Goal: Information Seeking & Learning: Learn about a topic

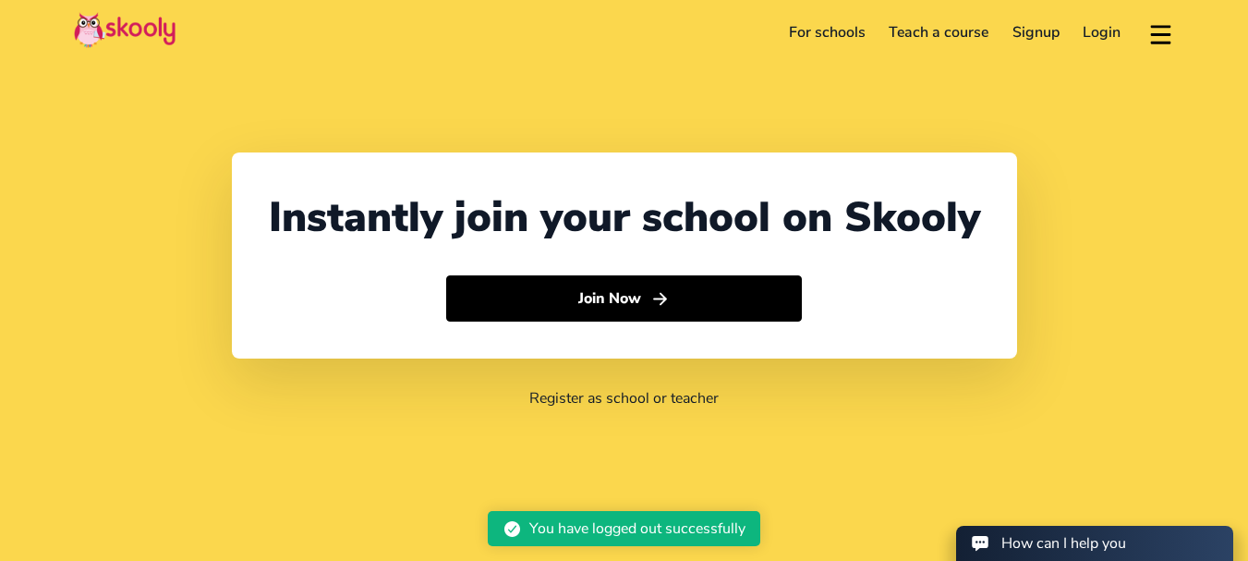
select select "61"
select select "[GEOGRAPHIC_DATA]"
select select "[GEOGRAPHIC_DATA]/[GEOGRAPHIC_DATA]"
click at [826, 28] on link "For schools" at bounding box center [827, 33] width 101 height 30
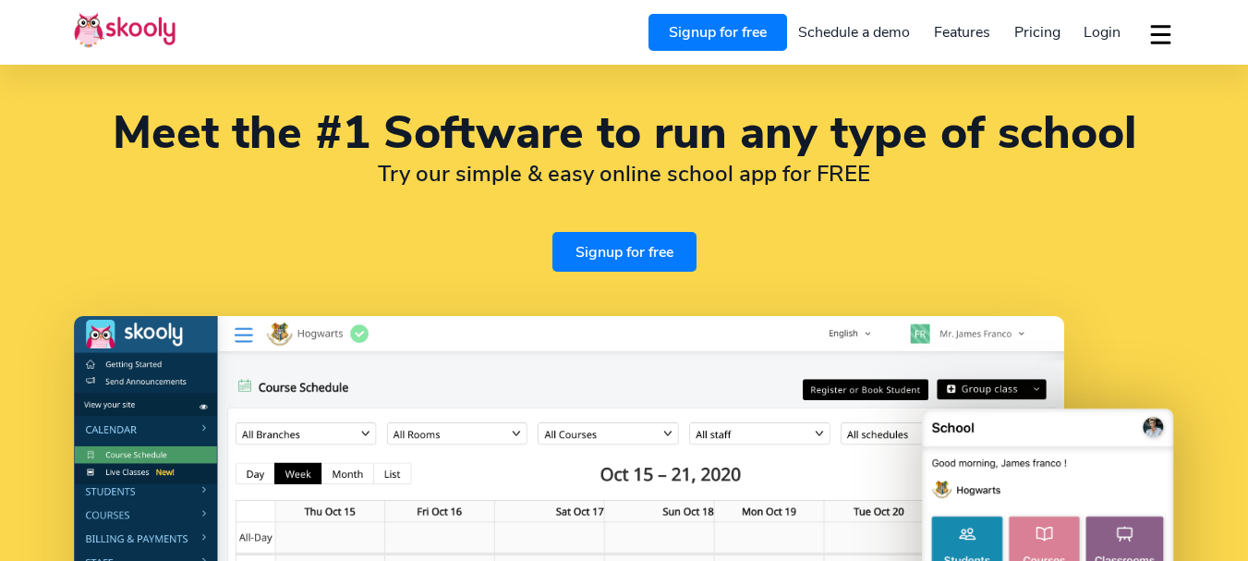
select select "en"
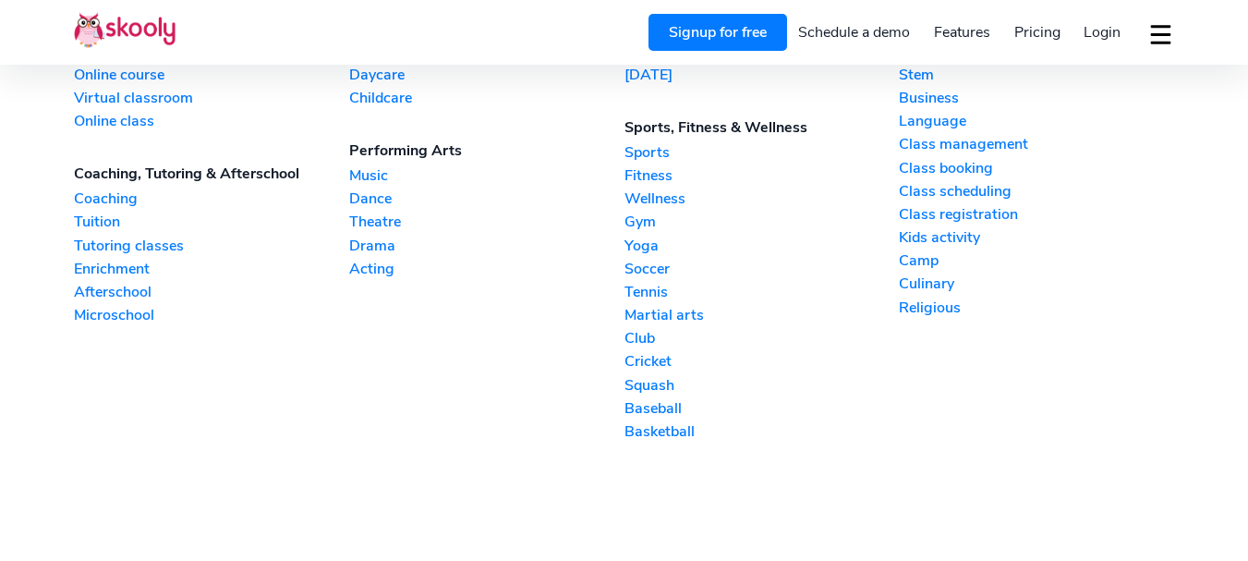
scroll to position [4265, 0]
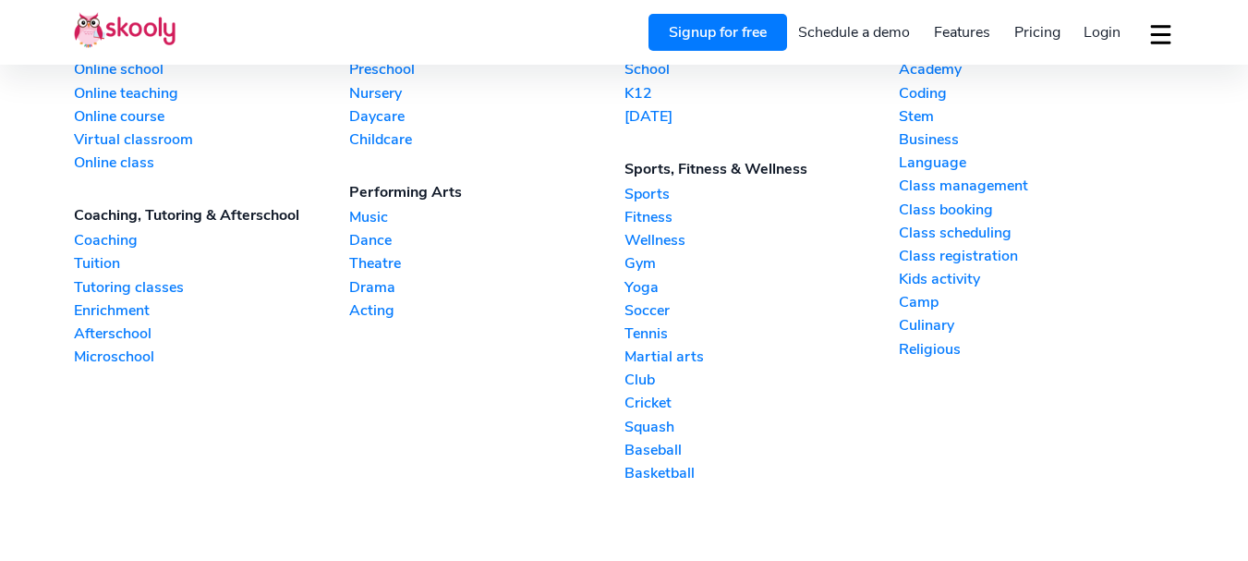
select select "61"
select select "[GEOGRAPHIC_DATA]"
select select "[GEOGRAPHIC_DATA]/[GEOGRAPHIC_DATA]"
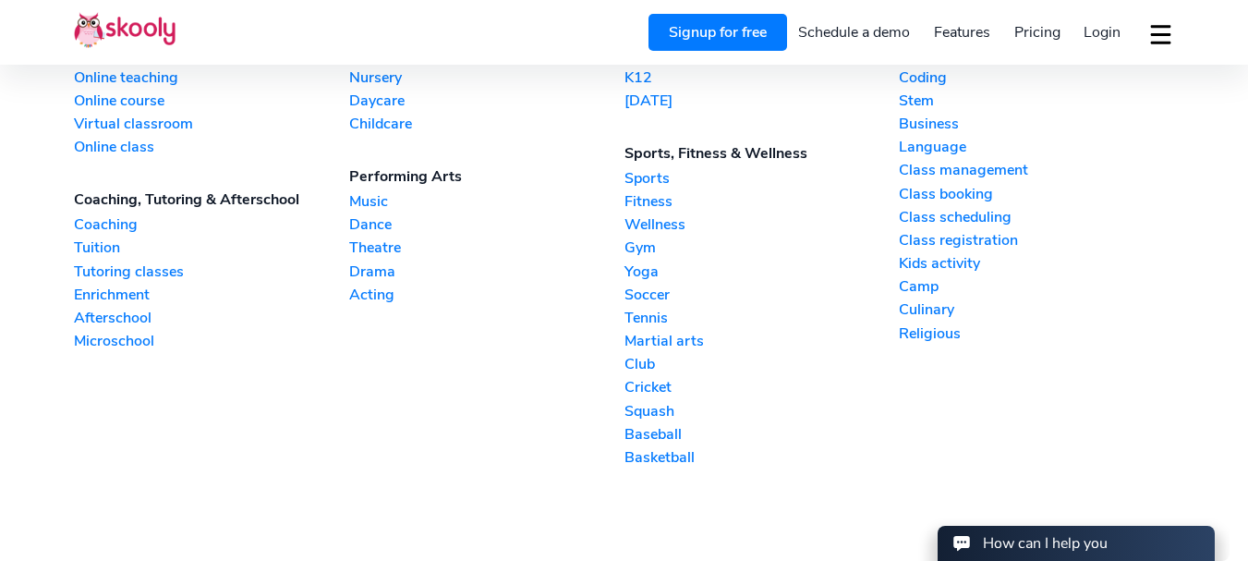
scroll to position [0, 0]
click at [356, 198] on link "Music" at bounding box center [486, 201] width 275 height 20
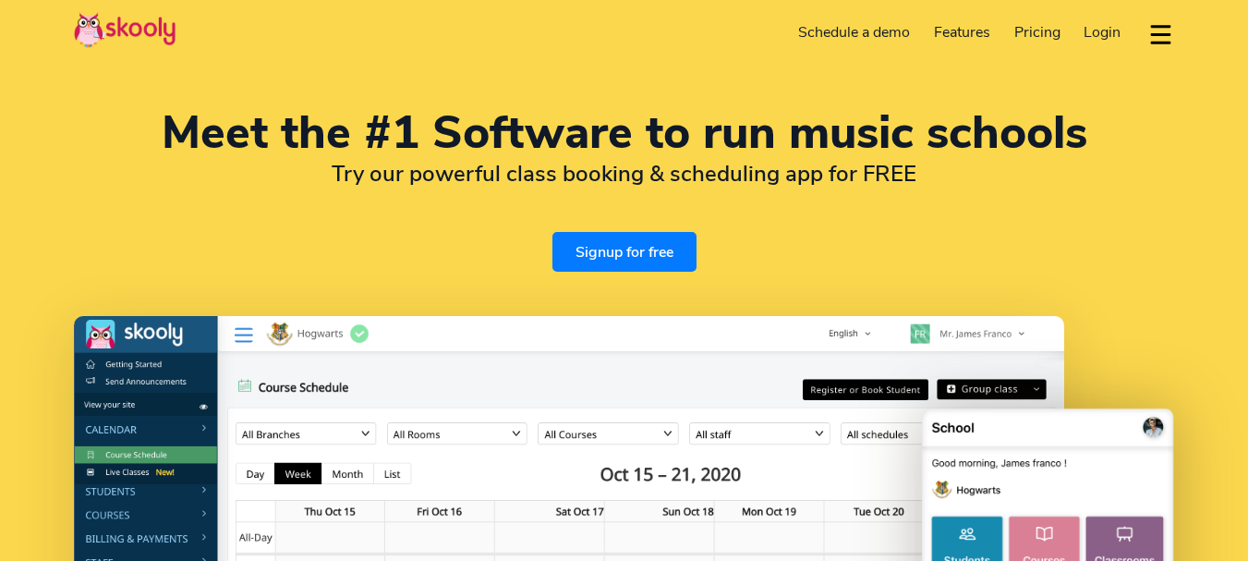
select select "en"
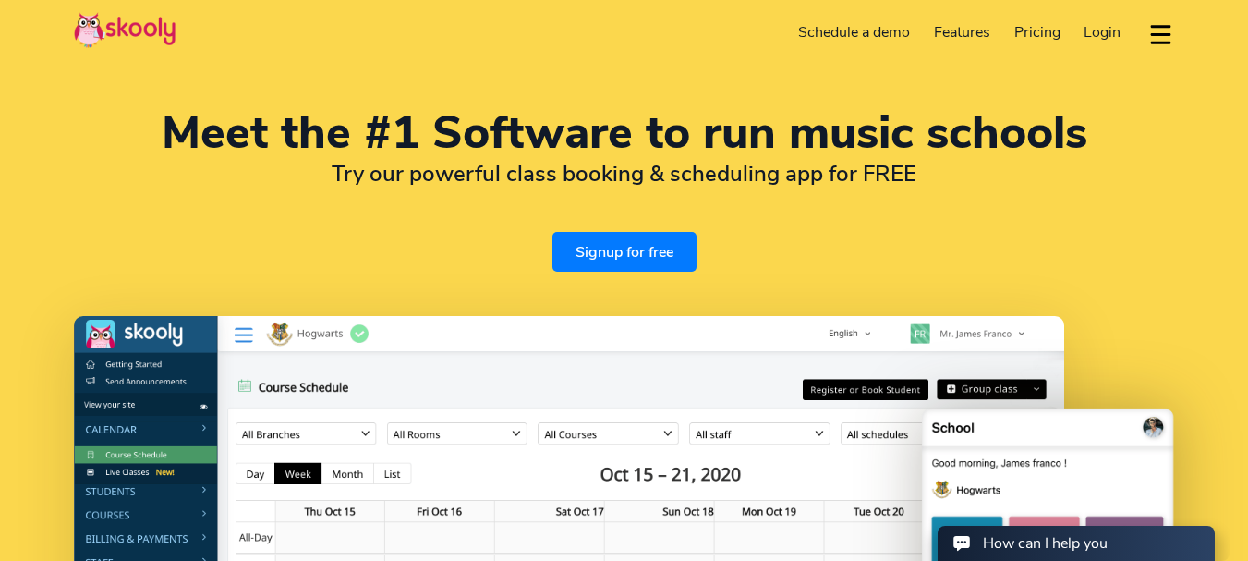
select select "61"
select select "[GEOGRAPHIC_DATA]"
select select "[GEOGRAPHIC_DATA]/[GEOGRAPHIC_DATA]"
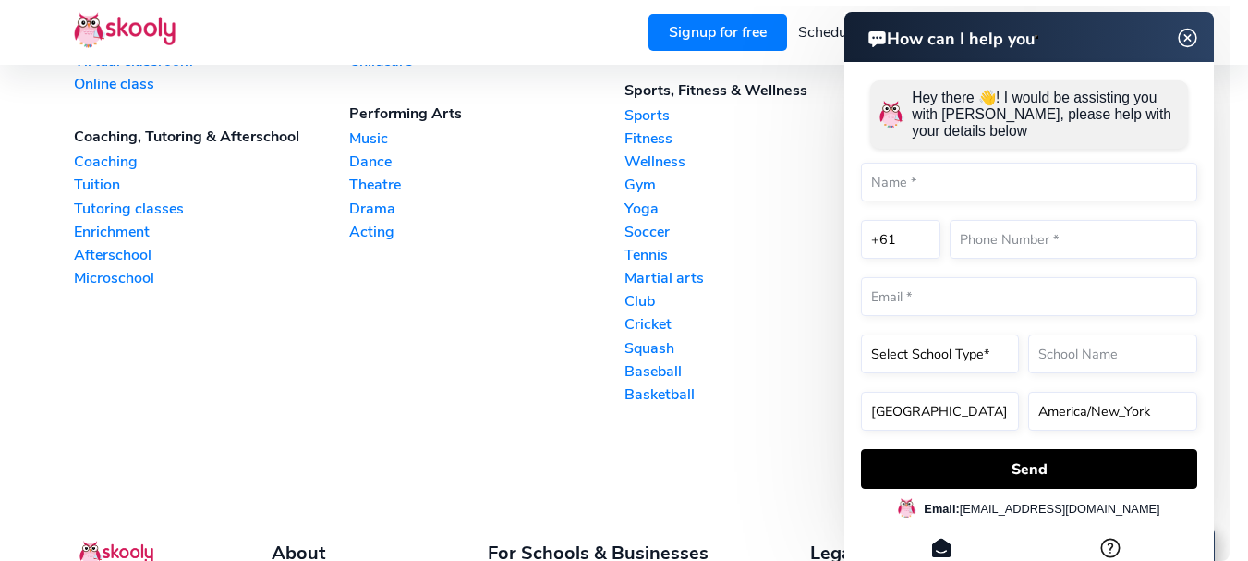
scroll to position [4321, 0]
click at [363, 169] on link "Dance" at bounding box center [486, 162] width 275 height 20
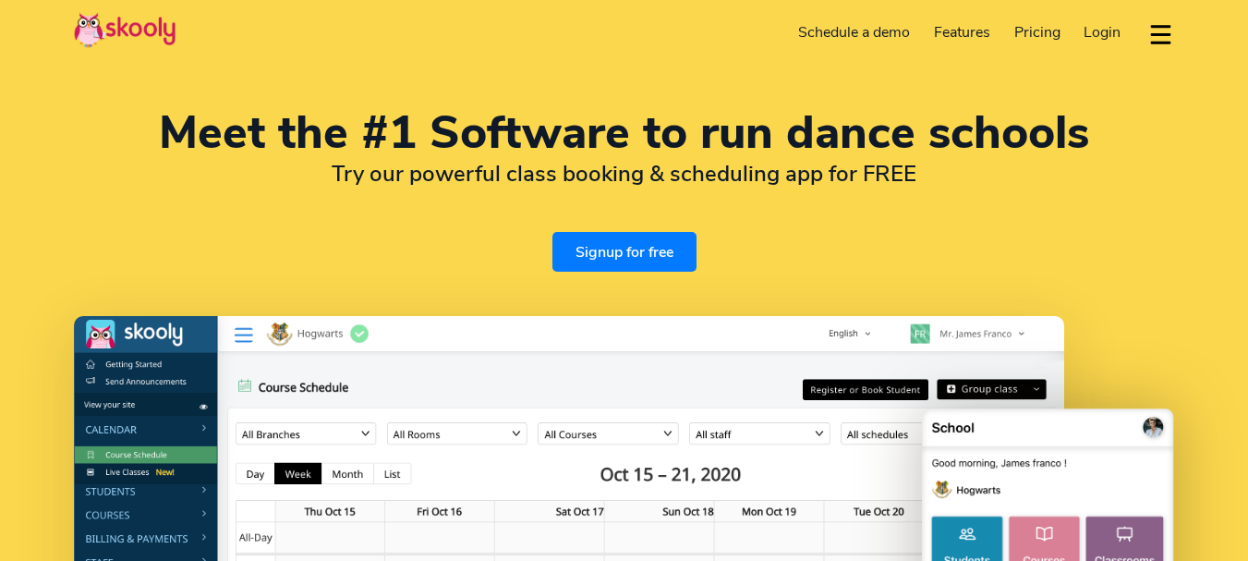
select select "en"
select select "61"
select select "[GEOGRAPHIC_DATA]"
select select "[GEOGRAPHIC_DATA]/[GEOGRAPHIC_DATA]"
